Goal: Task Accomplishment & Management: Manage account settings

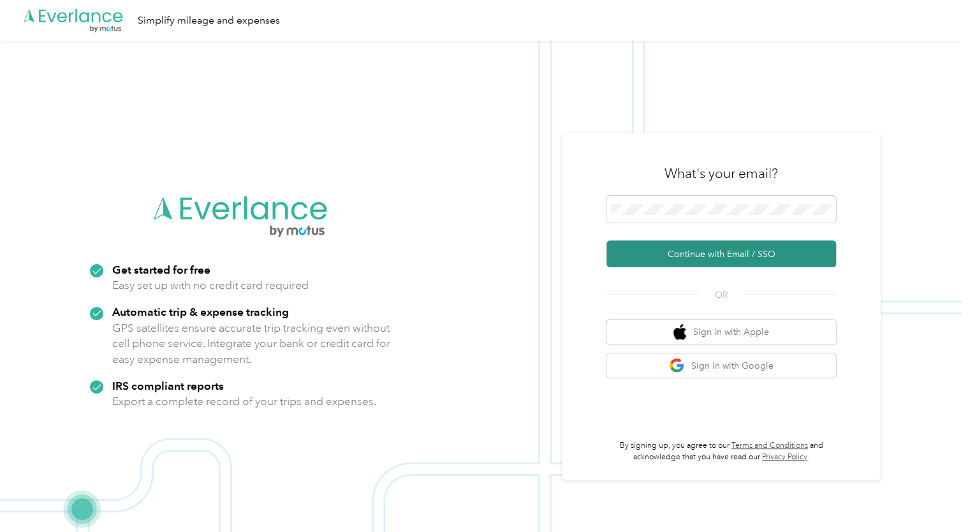
click at [717, 254] on button "Continue with Email / SSO" at bounding box center [721, 253] width 230 height 27
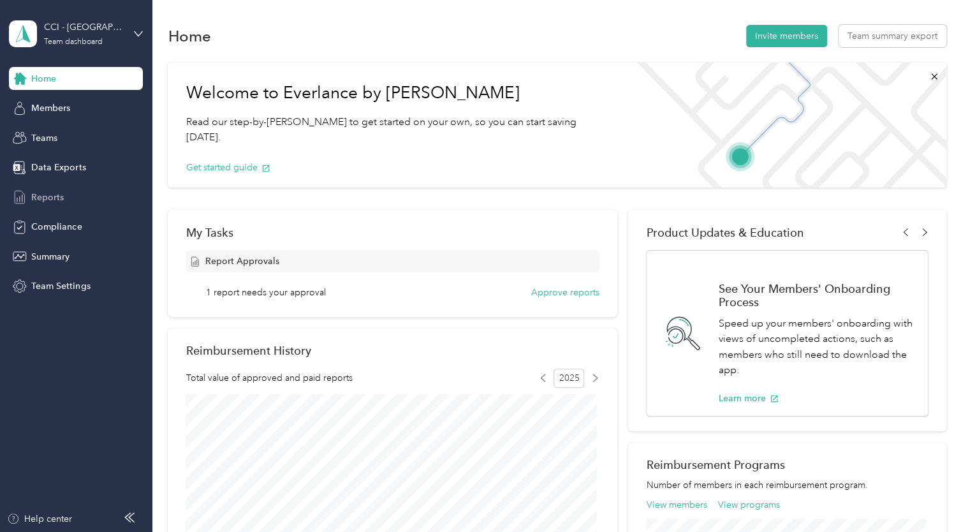
click at [47, 196] on span "Reports" at bounding box center [47, 197] width 33 height 13
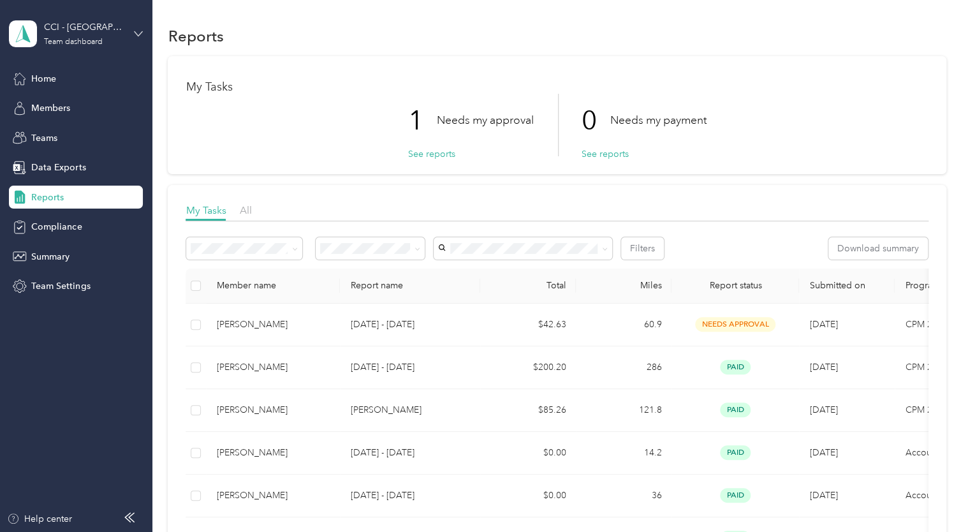
click at [137, 34] on icon at bounding box center [139, 33] width 8 height 4
click at [58, 135] on div "Personal dashboard" at bounding box center [179, 131] width 323 height 22
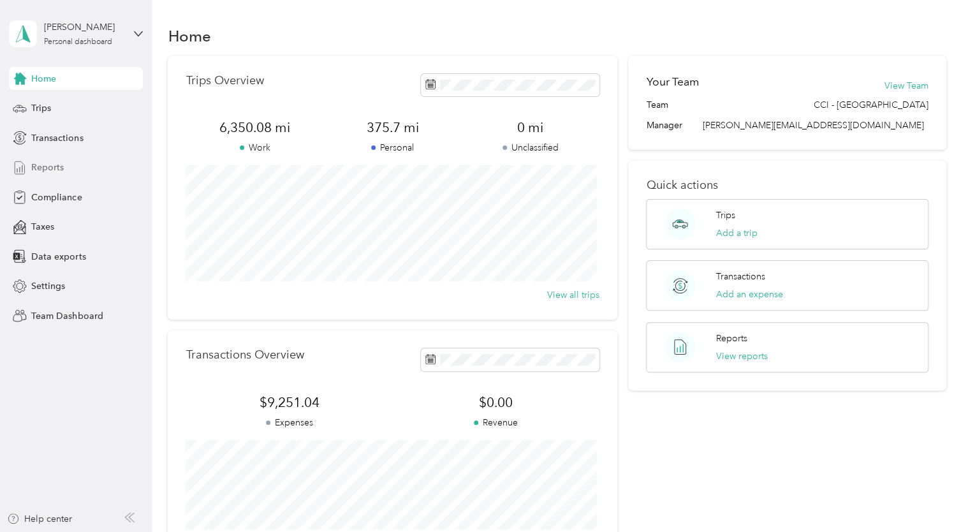
click at [54, 164] on span "Reports" at bounding box center [47, 167] width 33 height 13
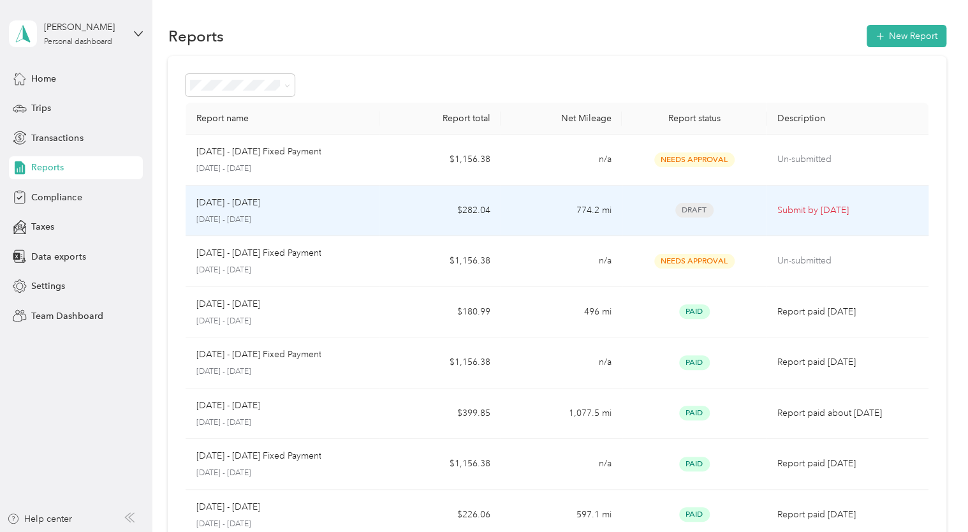
click at [252, 200] on p "[DATE] - [DATE]" at bounding box center [228, 203] width 64 height 14
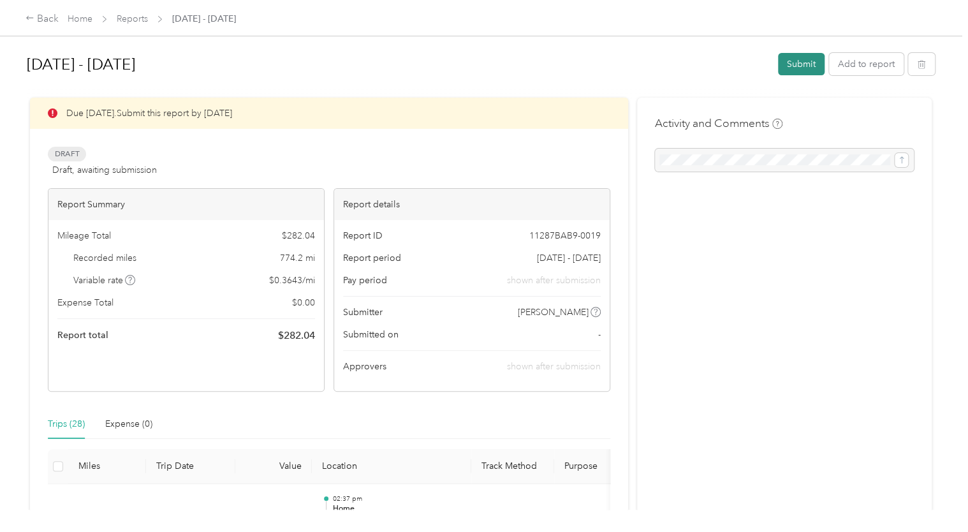
click at [801, 65] on button "Submit" at bounding box center [801, 64] width 47 height 22
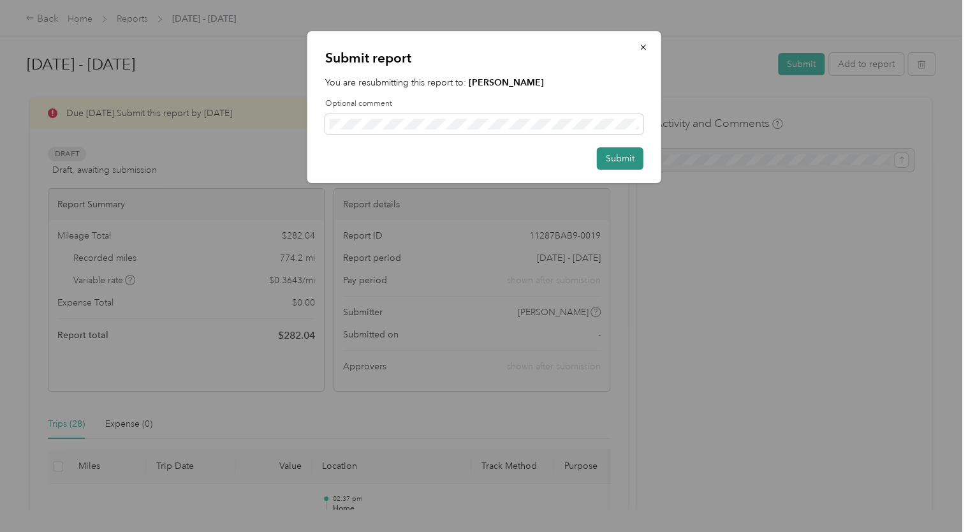
click at [615, 158] on button "Submit" at bounding box center [620, 158] width 47 height 22
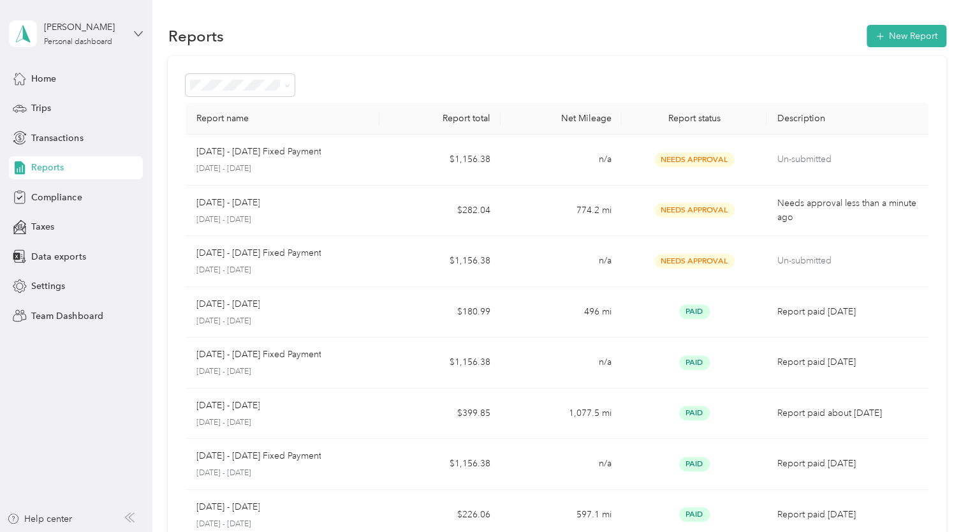
click at [138, 32] on icon at bounding box center [138, 33] width 9 height 9
click at [96, 106] on div "Team dashboard" at bounding box center [179, 97] width 323 height 22
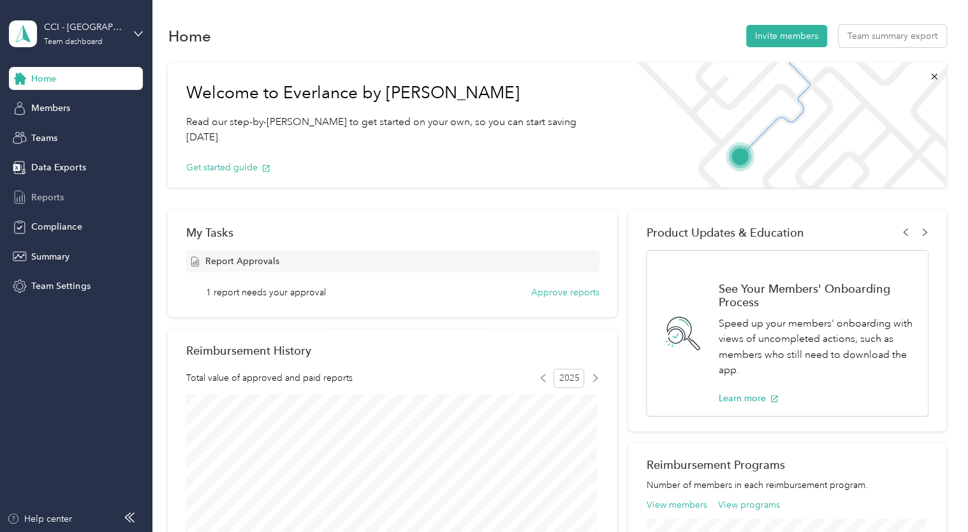
click at [56, 200] on span "Reports" at bounding box center [47, 197] width 33 height 13
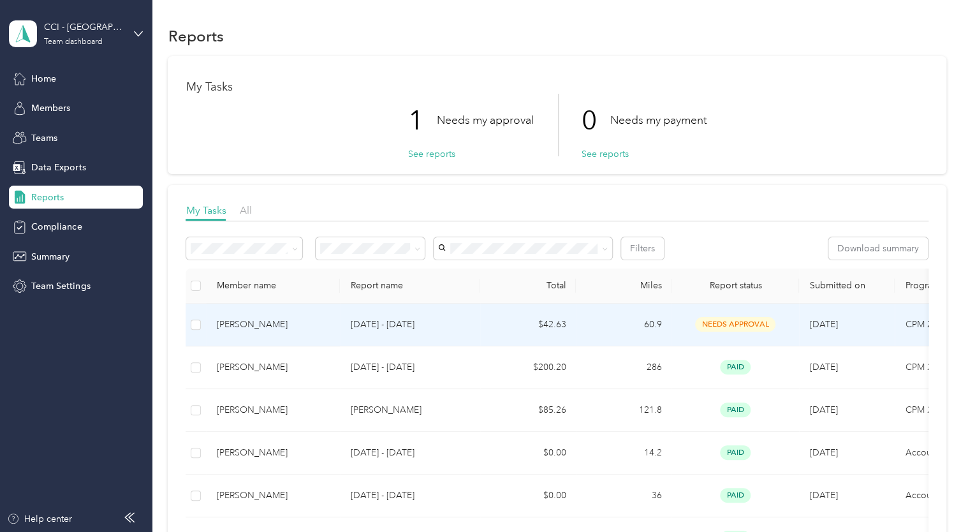
click at [268, 319] on div "[PERSON_NAME]" at bounding box center [272, 325] width 113 height 14
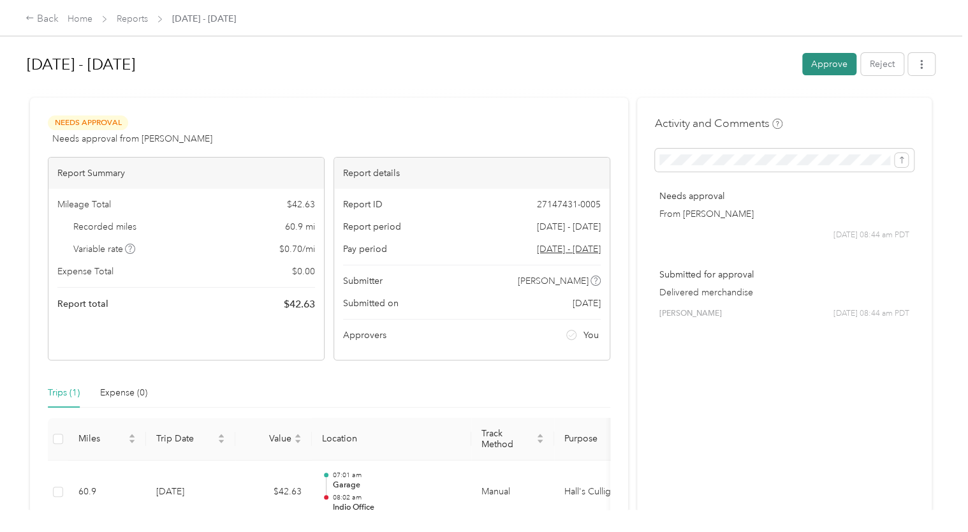
click at [826, 71] on button "Approve" at bounding box center [829, 64] width 54 height 22
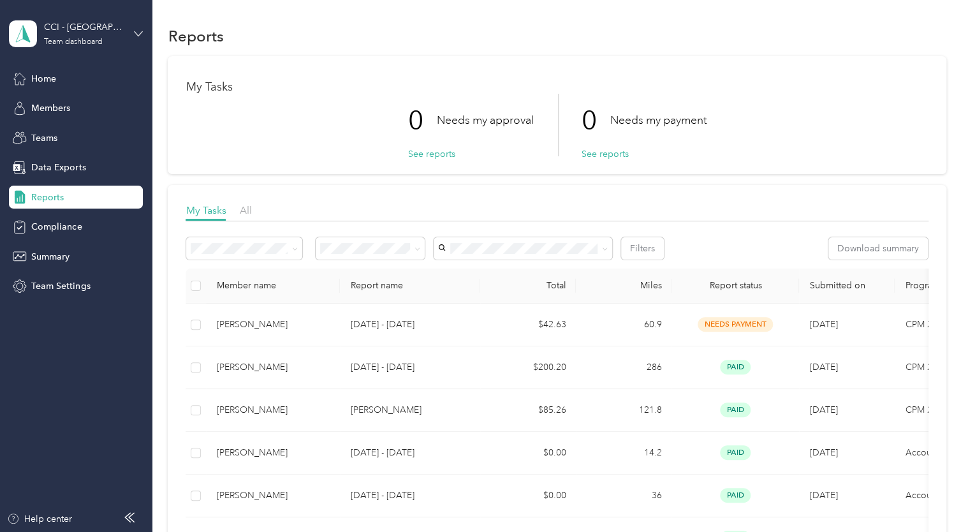
click at [138, 30] on icon at bounding box center [138, 33] width 9 height 9
click at [39, 139] on div "Personal dashboard" at bounding box center [179, 133] width 323 height 22
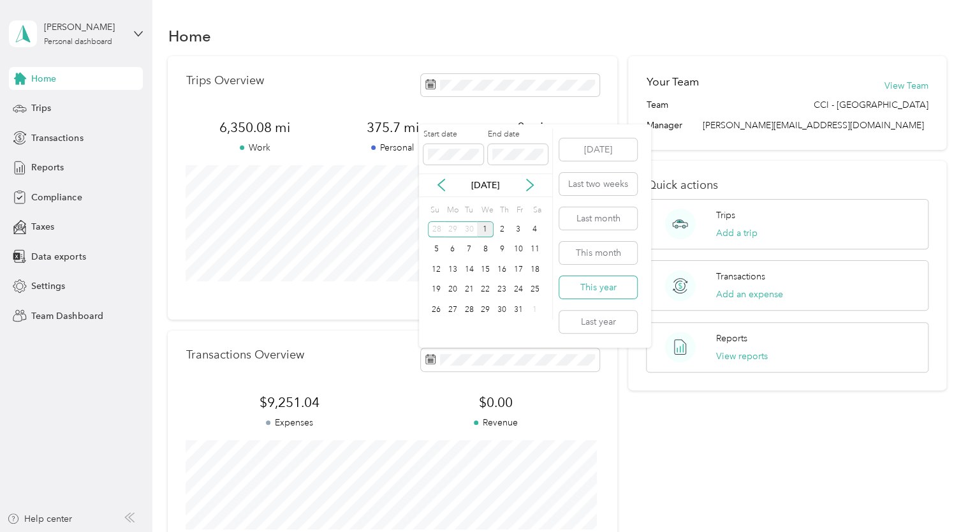
click at [596, 285] on button "This year" at bounding box center [598, 287] width 78 height 22
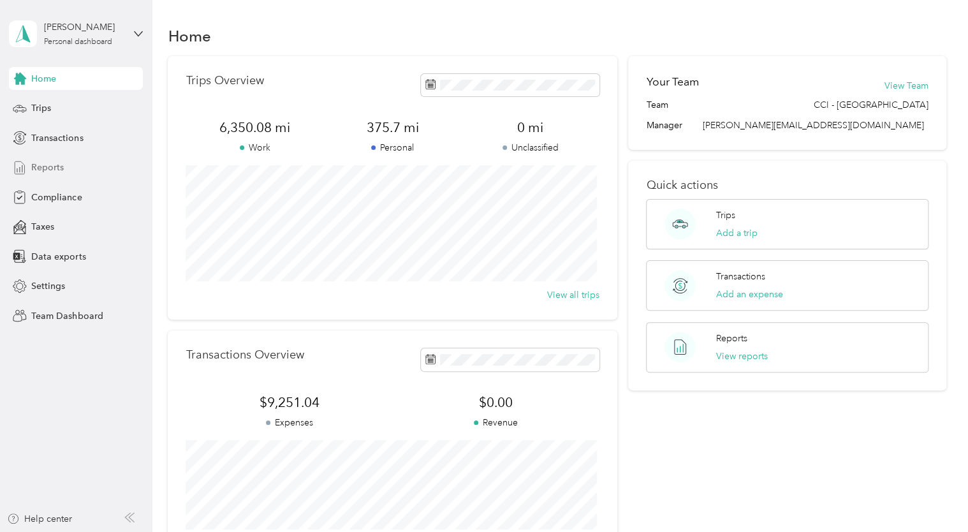
click at [48, 169] on span "Reports" at bounding box center [47, 167] width 33 height 13
